Goal: Task Accomplishment & Management: Complete application form

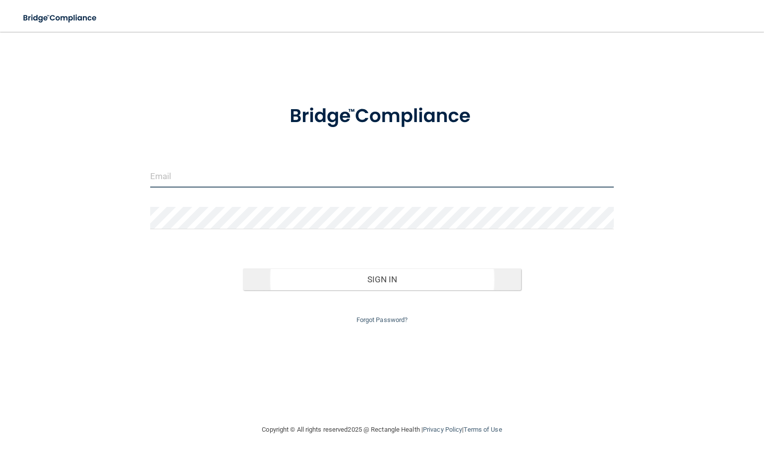
type input "[EMAIL_ADDRESS][DOMAIN_NAME]"
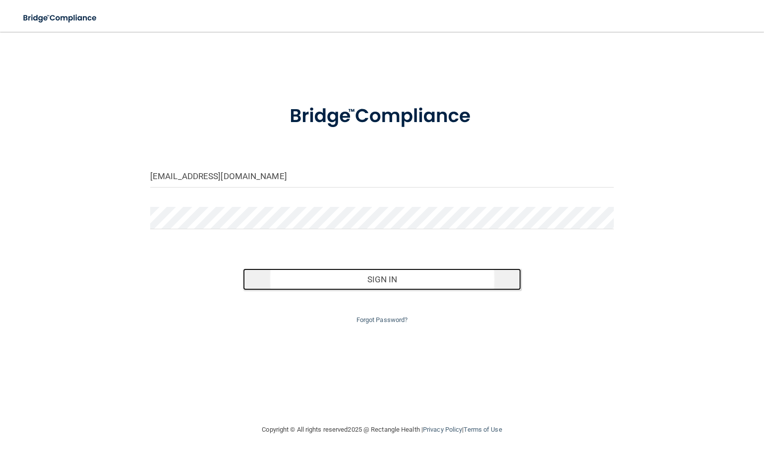
click at [387, 282] on button "Sign In" at bounding box center [382, 279] width 278 height 22
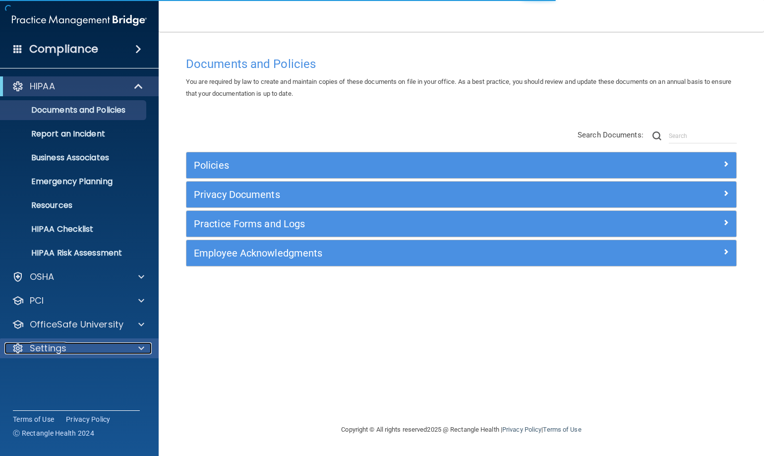
click at [133, 348] on div at bounding box center [139, 348] width 25 height 12
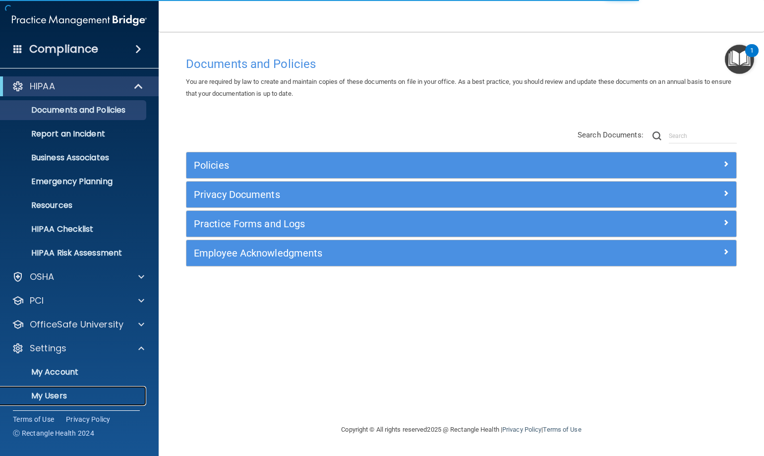
click at [74, 394] on p "My Users" at bounding box center [73, 396] width 135 height 10
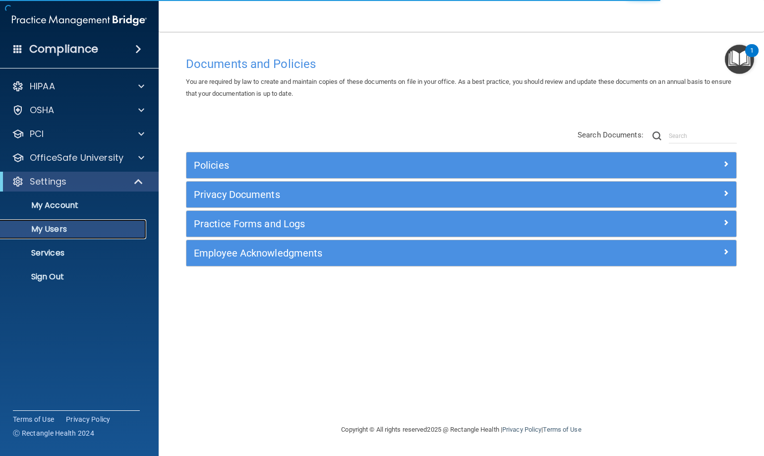
select select "20"
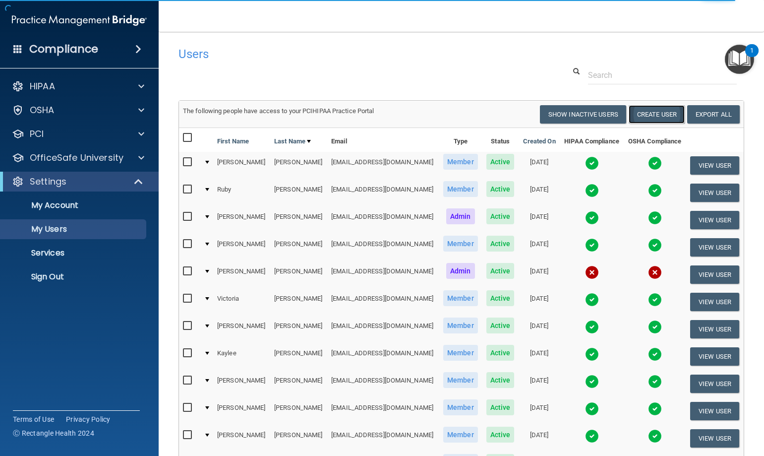
click at [646, 124] on button "Create User" at bounding box center [657, 114] width 56 height 18
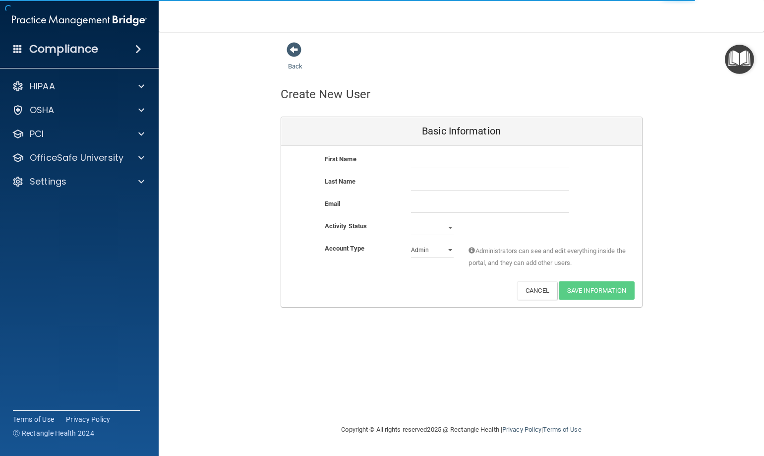
click at [408, 159] on div at bounding box center [490, 160] width 173 height 15
click at [418, 164] on input "text" at bounding box center [490, 160] width 158 height 15
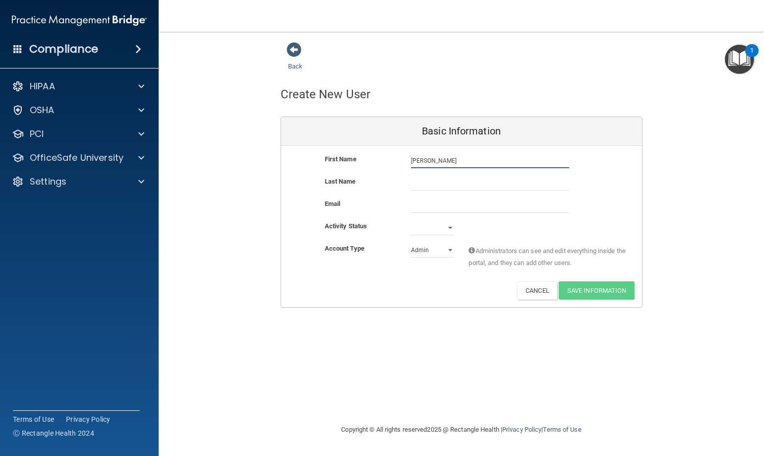
type input "[PERSON_NAME]"
click at [422, 189] on input "text" at bounding box center [490, 183] width 158 height 15
type input "[PERSON_NAME]"
click at [423, 209] on input "email" at bounding box center [490, 205] width 158 height 15
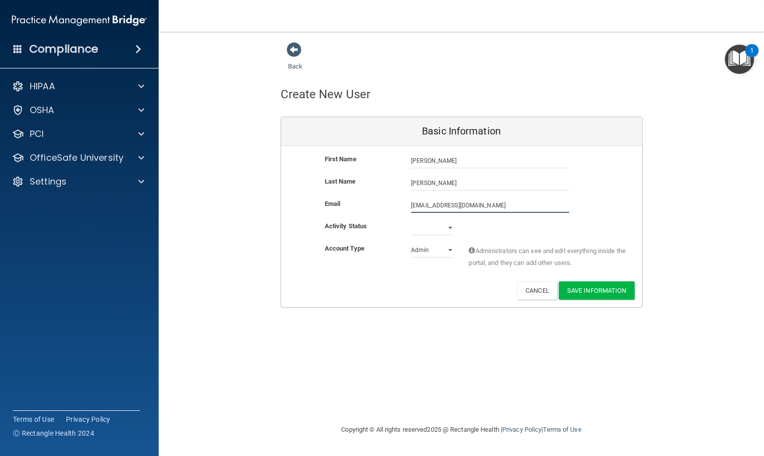
type input "[EMAIL_ADDRESS][DOMAIN_NAME]"
click at [450, 228] on select "Active Inactive" at bounding box center [432, 227] width 43 height 15
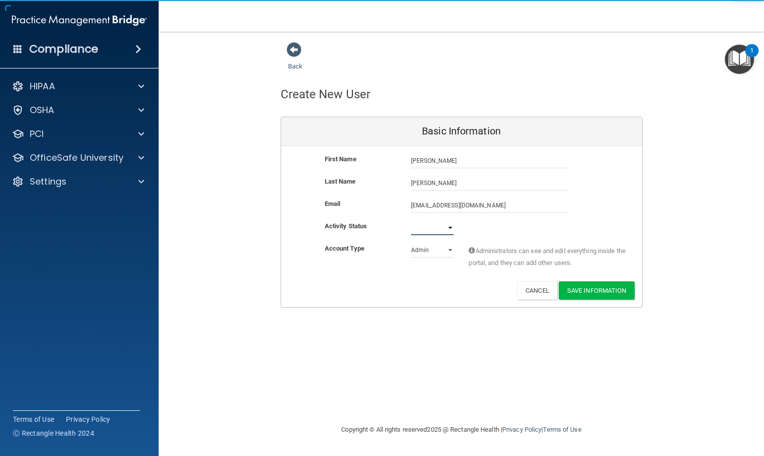
select select "active"
click at [411, 220] on select "Active Inactive" at bounding box center [432, 227] width 43 height 15
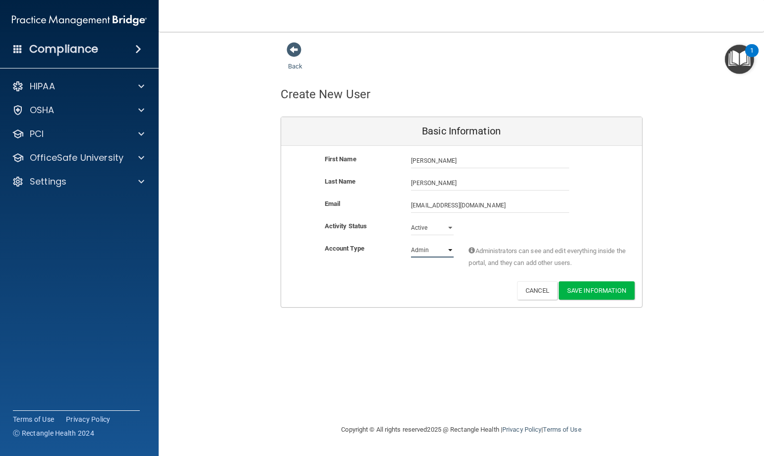
click at [449, 248] on select "Admin Member" at bounding box center [432, 250] width 43 height 15
select select "practice_member"
click at [411, 243] on select "Admin Member" at bounding box center [432, 250] width 43 height 15
click at [598, 289] on button "Save Information" at bounding box center [597, 290] width 76 height 18
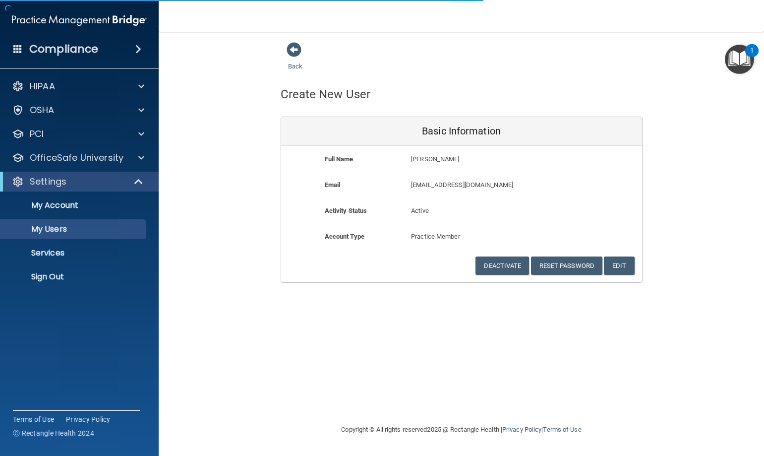
select select "20"
